Goal: Browse casually

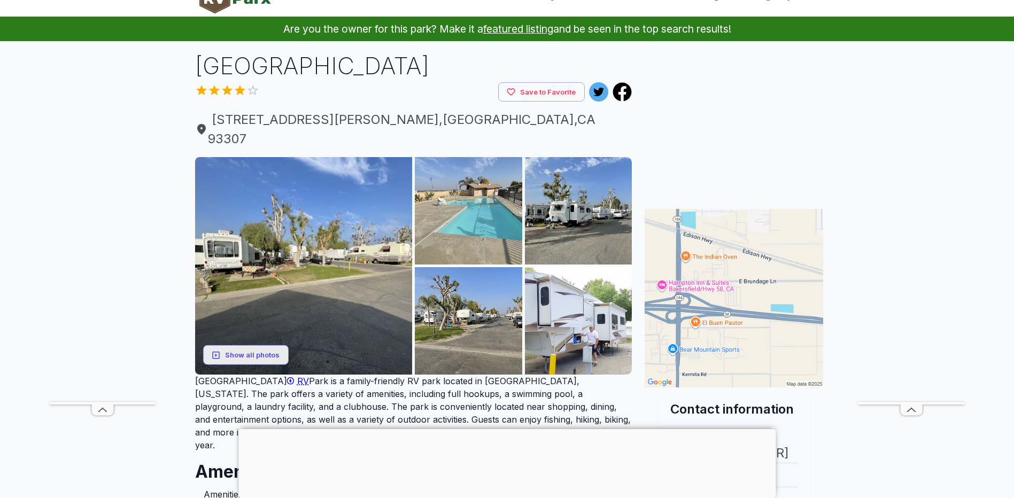
scroll to position [53, 0]
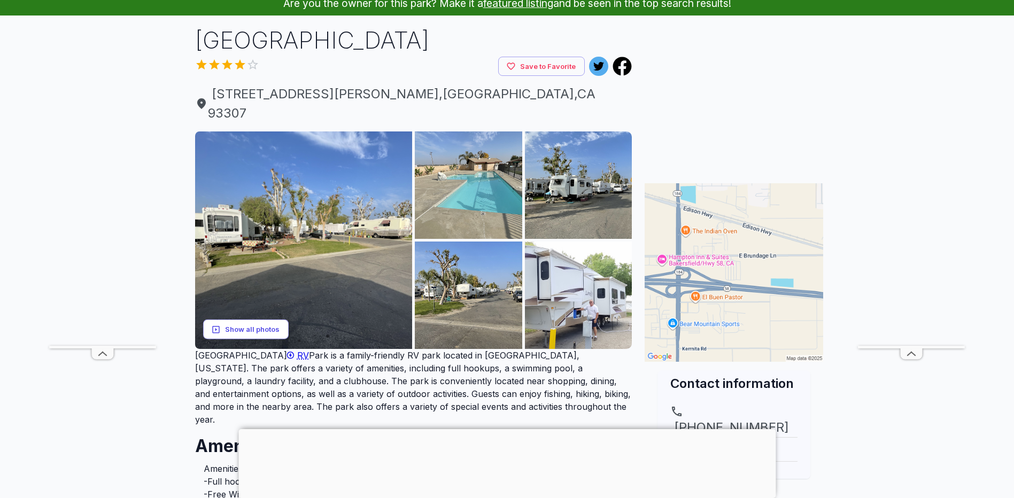
click at [247, 320] on button "Show all photos" at bounding box center [246, 330] width 86 height 20
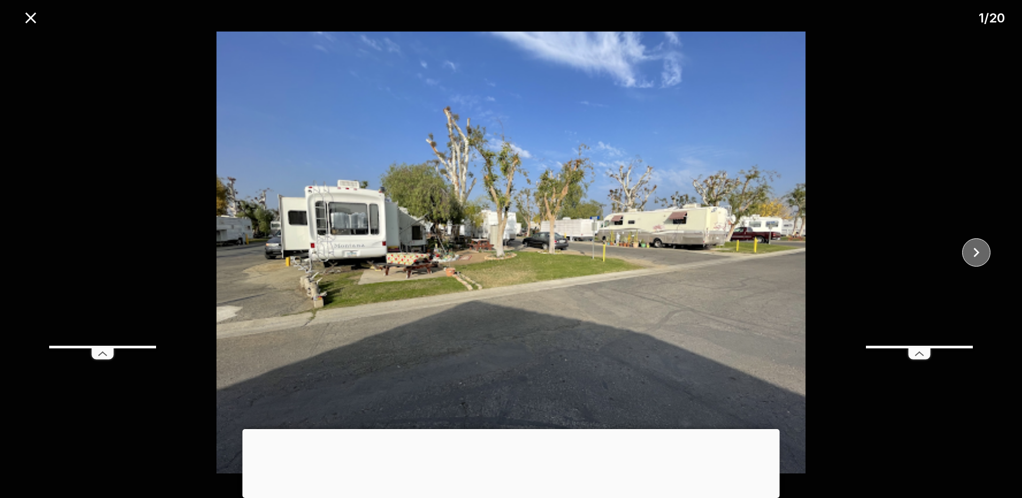
click at [977, 253] on icon "close" at bounding box center [976, 253] width 6 height 10
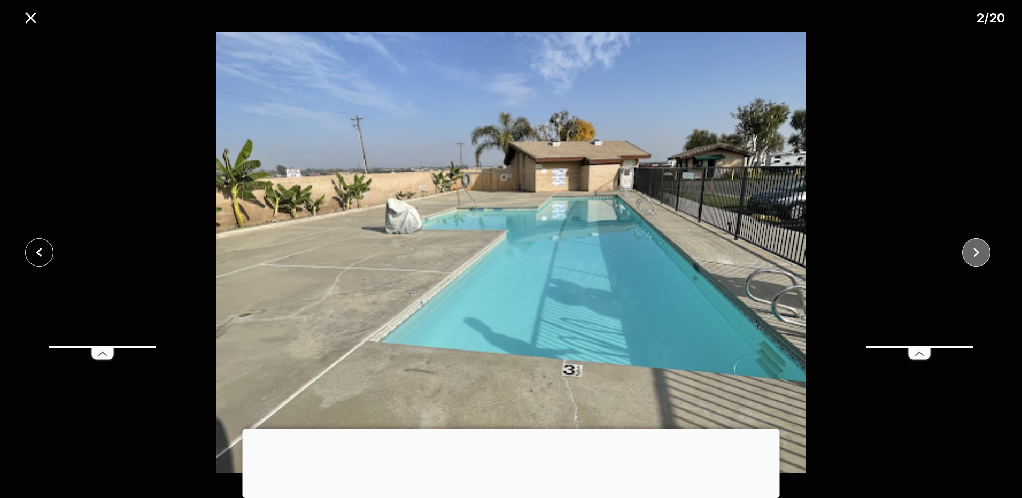
click at [977, 247] on icon "close" at bounding box center [976, 252] width 19 height 19
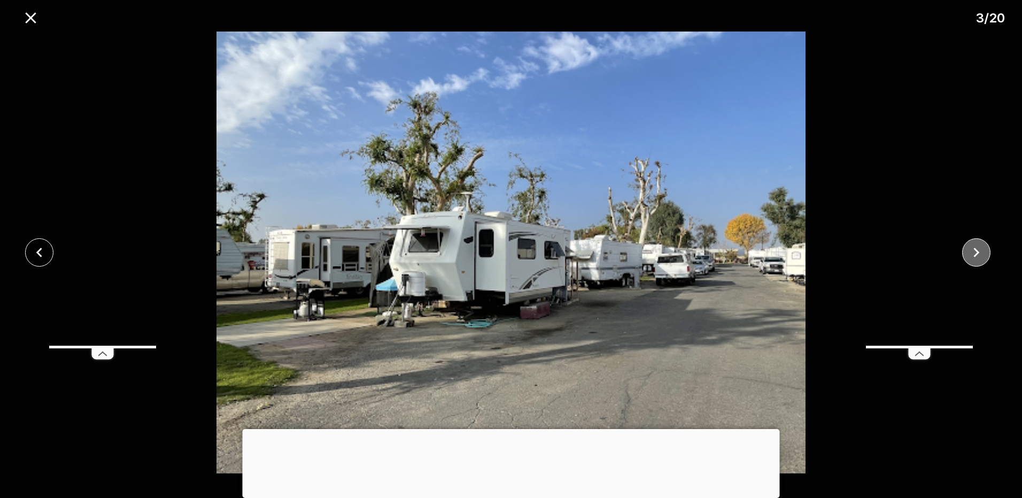
click at [978, 246] on icon "close" at bounding box center [976, 252] width 19 height 19
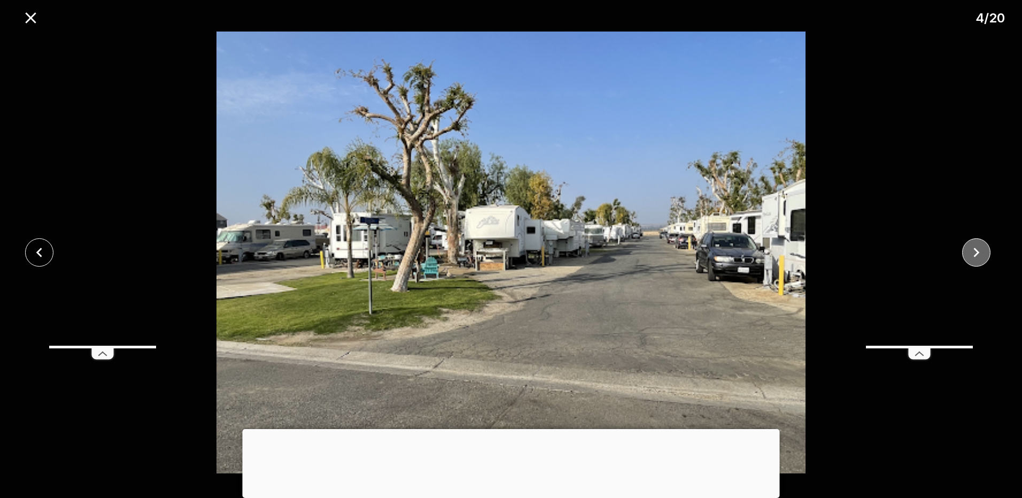
click at [980, 247] on icon "close" at bounding box center [976, 252] width 19 height 19
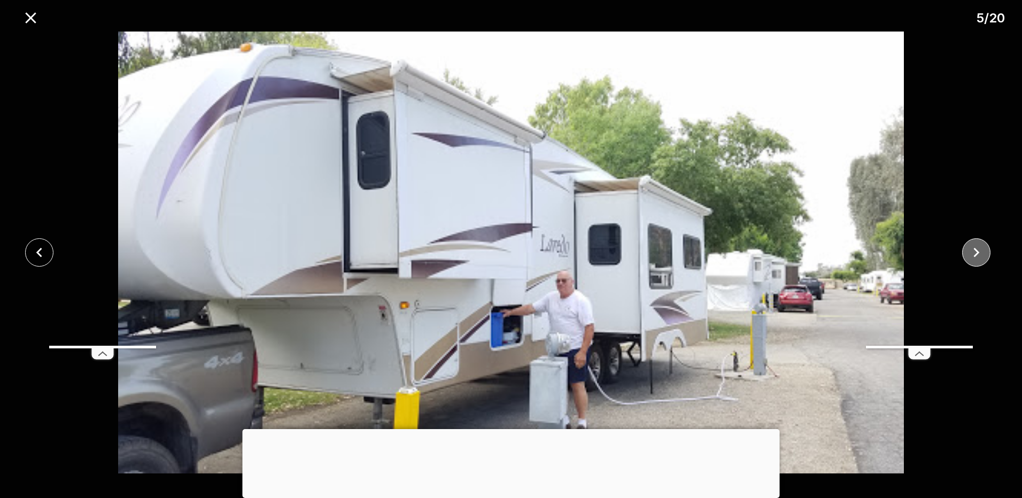
click at [980, 247] on icon "close" at bounding box center [976, 252] width 19 height 19
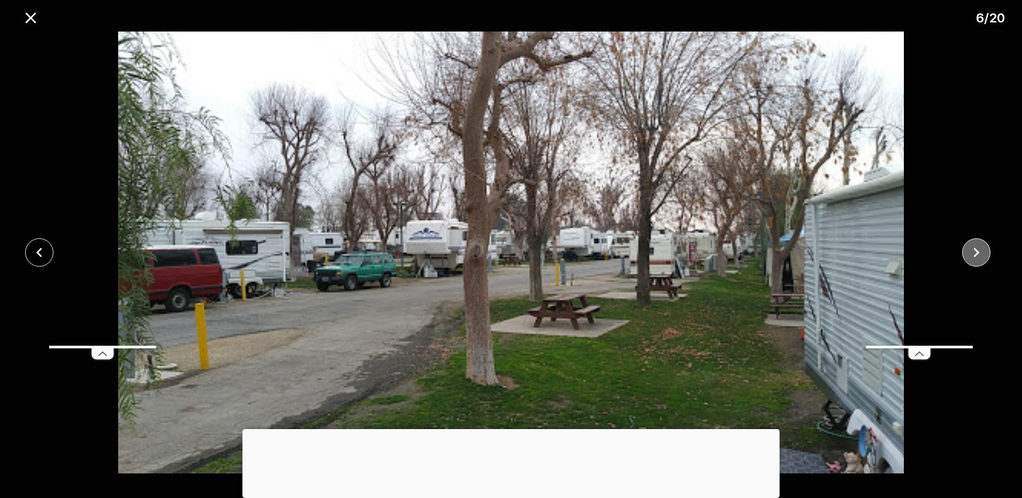
click at [977, 251] on icon "close" at bounding box center [976, 252] width 19 height 19
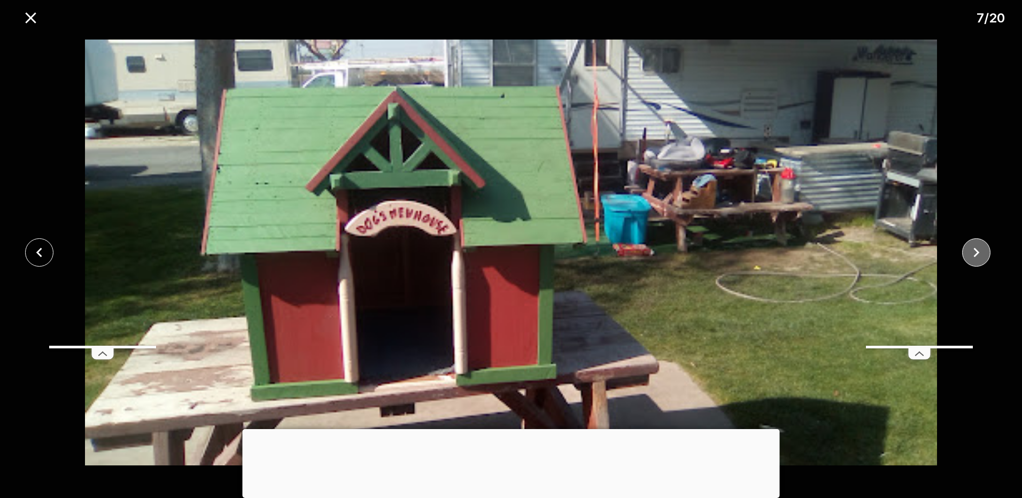
click at [977, 251] on icon "close" at bounding box center [976, 252] width 19 height 19
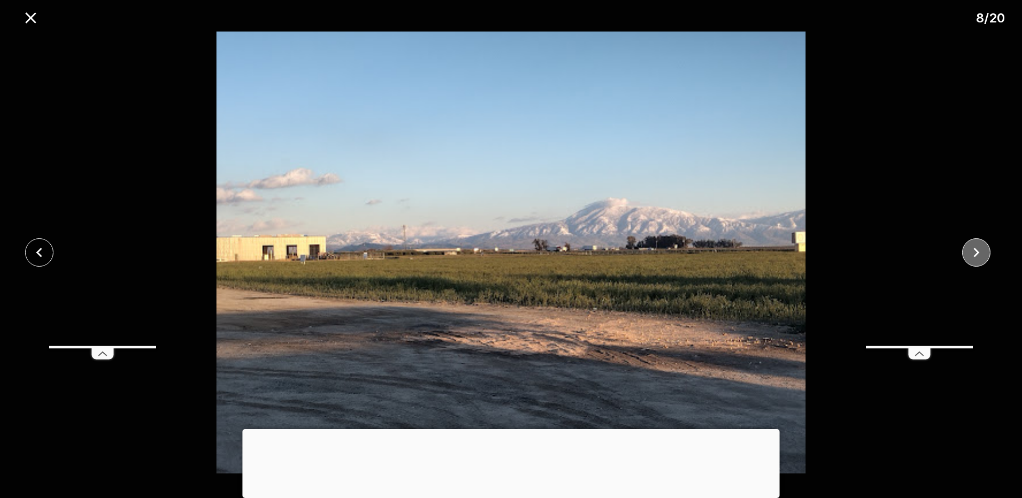
click at [977, 251] on icon "close" at bounding box center [976, 252] width 19 height 19
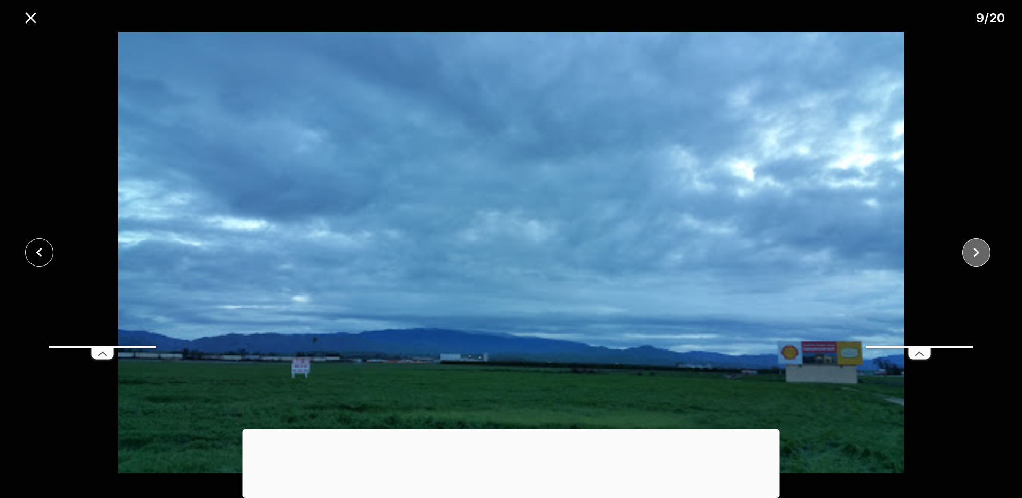
click at [977, 251] on icon "close" at bounding box center [976, 252] width 19 height 19
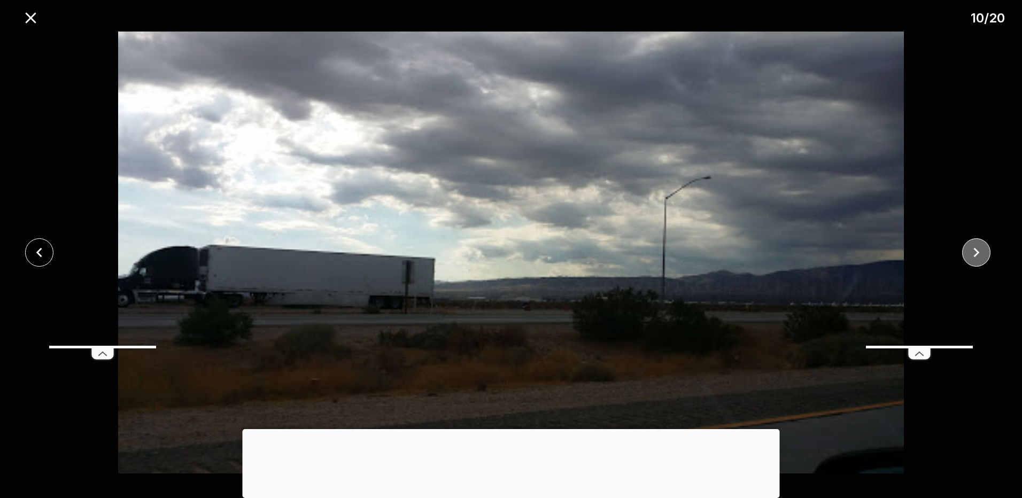
click at [977, 251] on icon "close" at bounding box center [976, 252] width 19 height 19
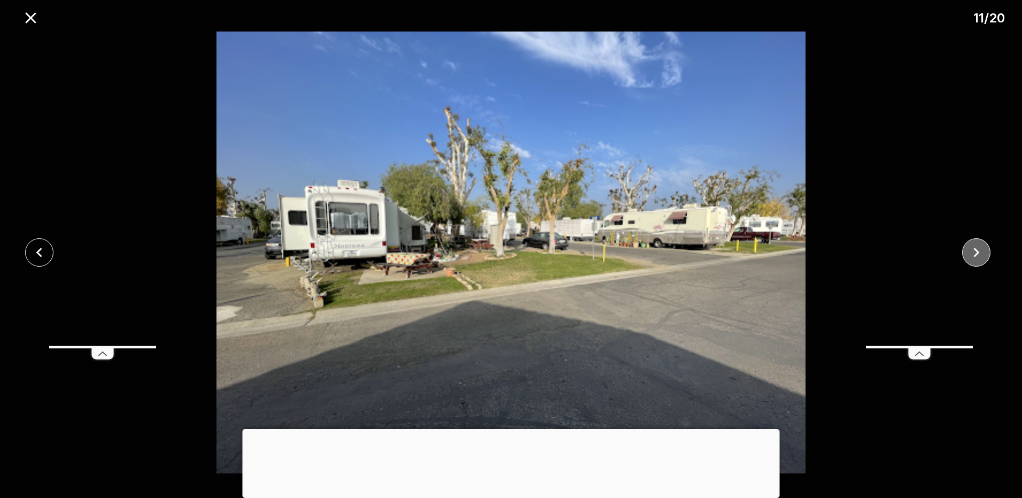
click at [977, 251] on icon "close" at bounding box center [976, 252] width 19 height 19
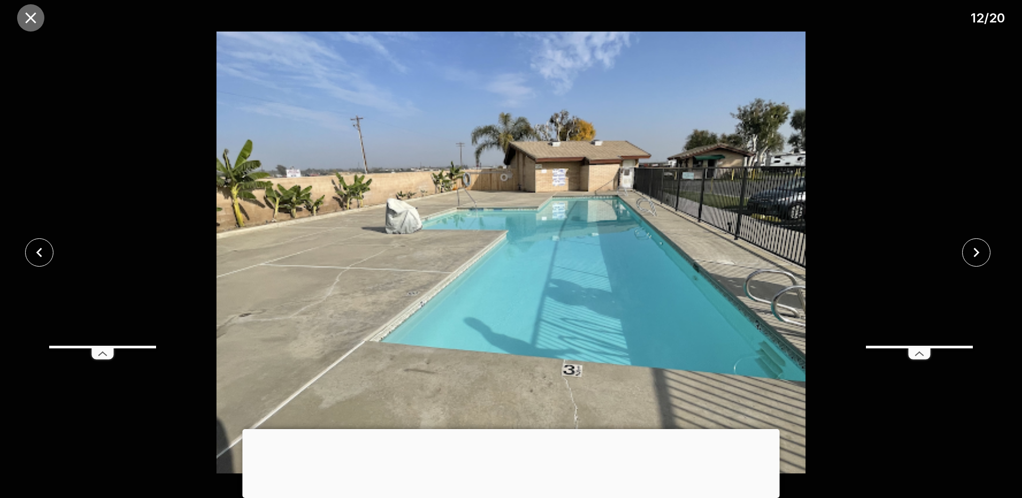
click at [29, 18] on icon "close" at bounding box center [30, 17] width 11 height 11
